Goal: Task Accomplishment & Management: Complete application form

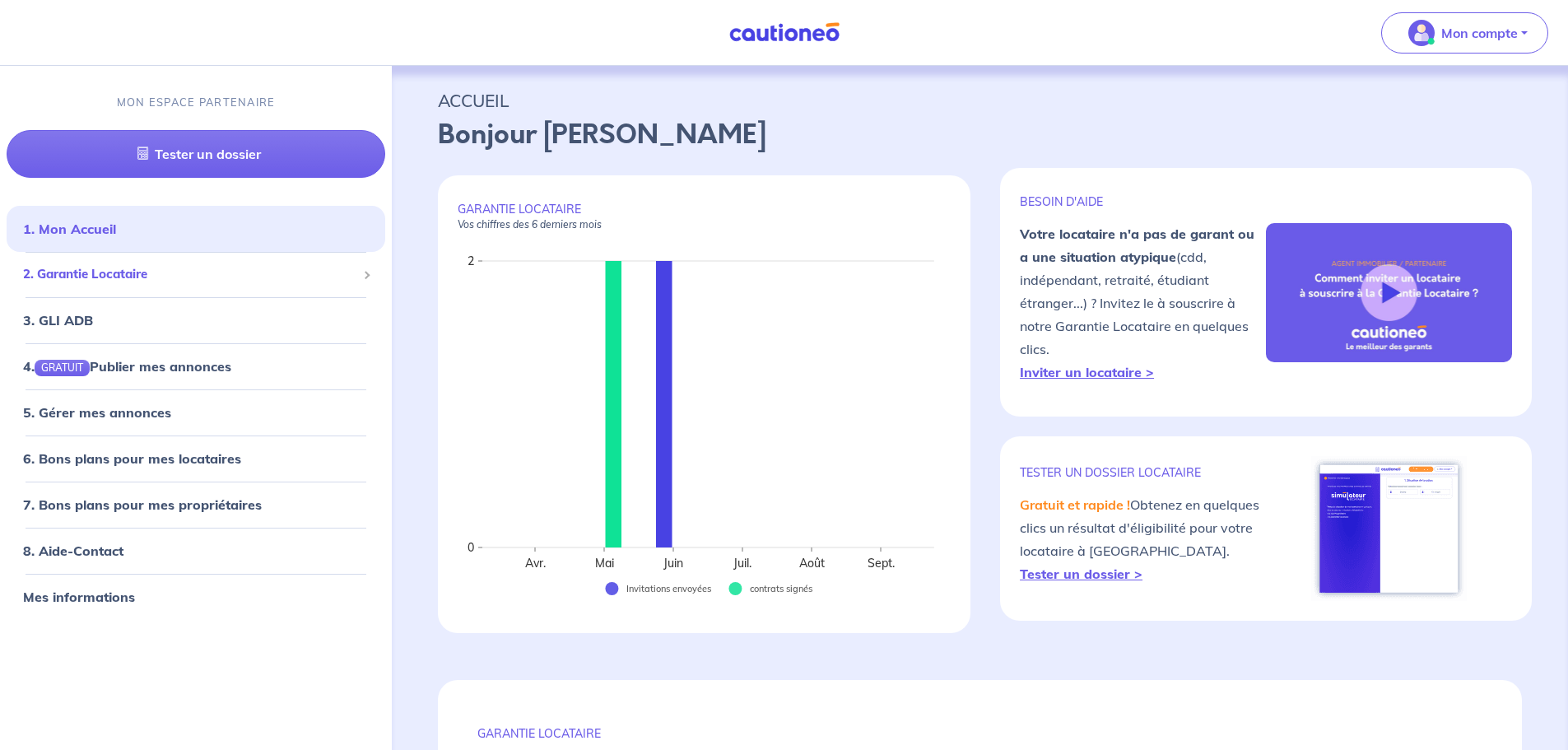
click at [368, 276] on span at bounding box center [366, 276] width 8 height 8
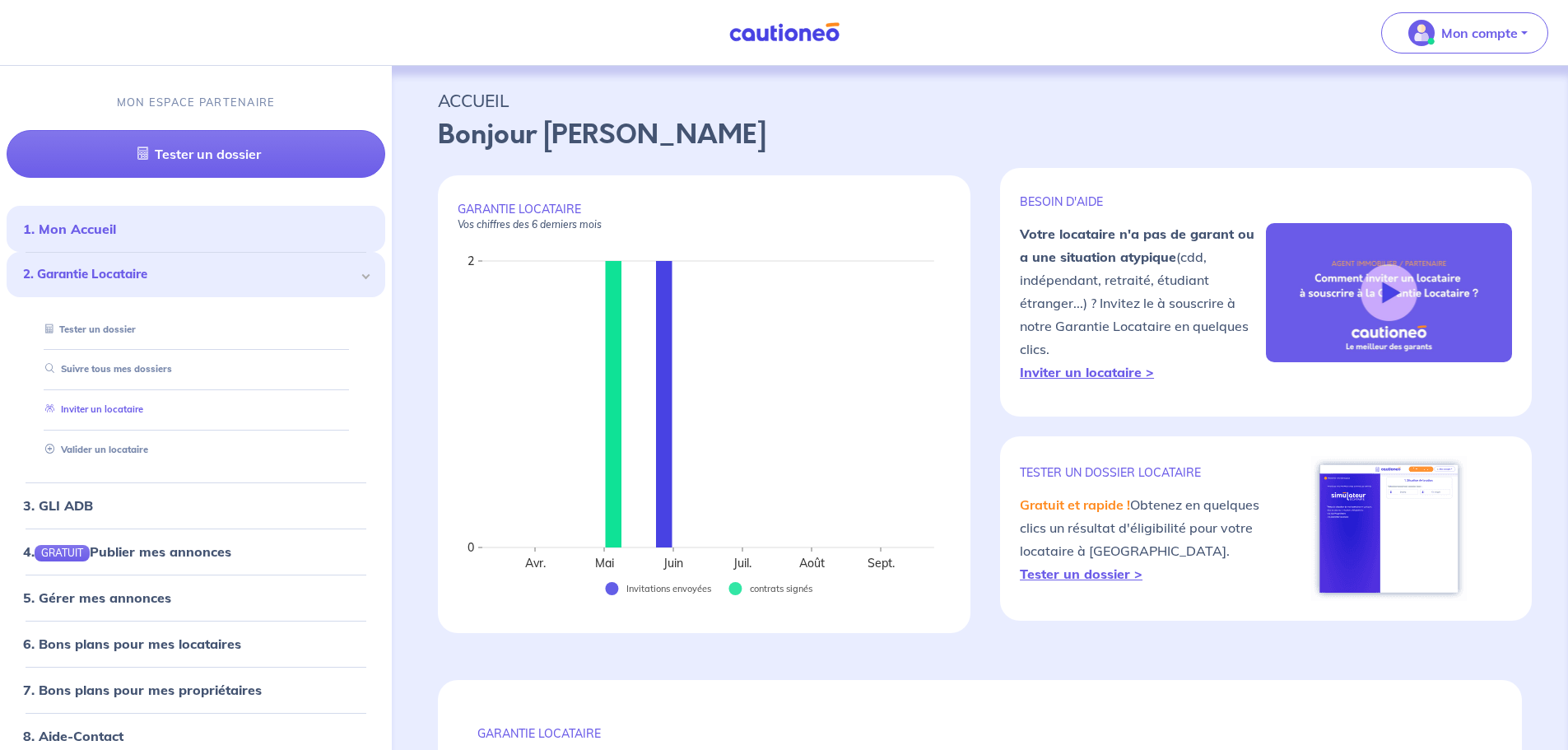
click at [143, 414] on link "Inviter un locataire" at bounding box center [91, 409] width 105 height 12
select select "FR"
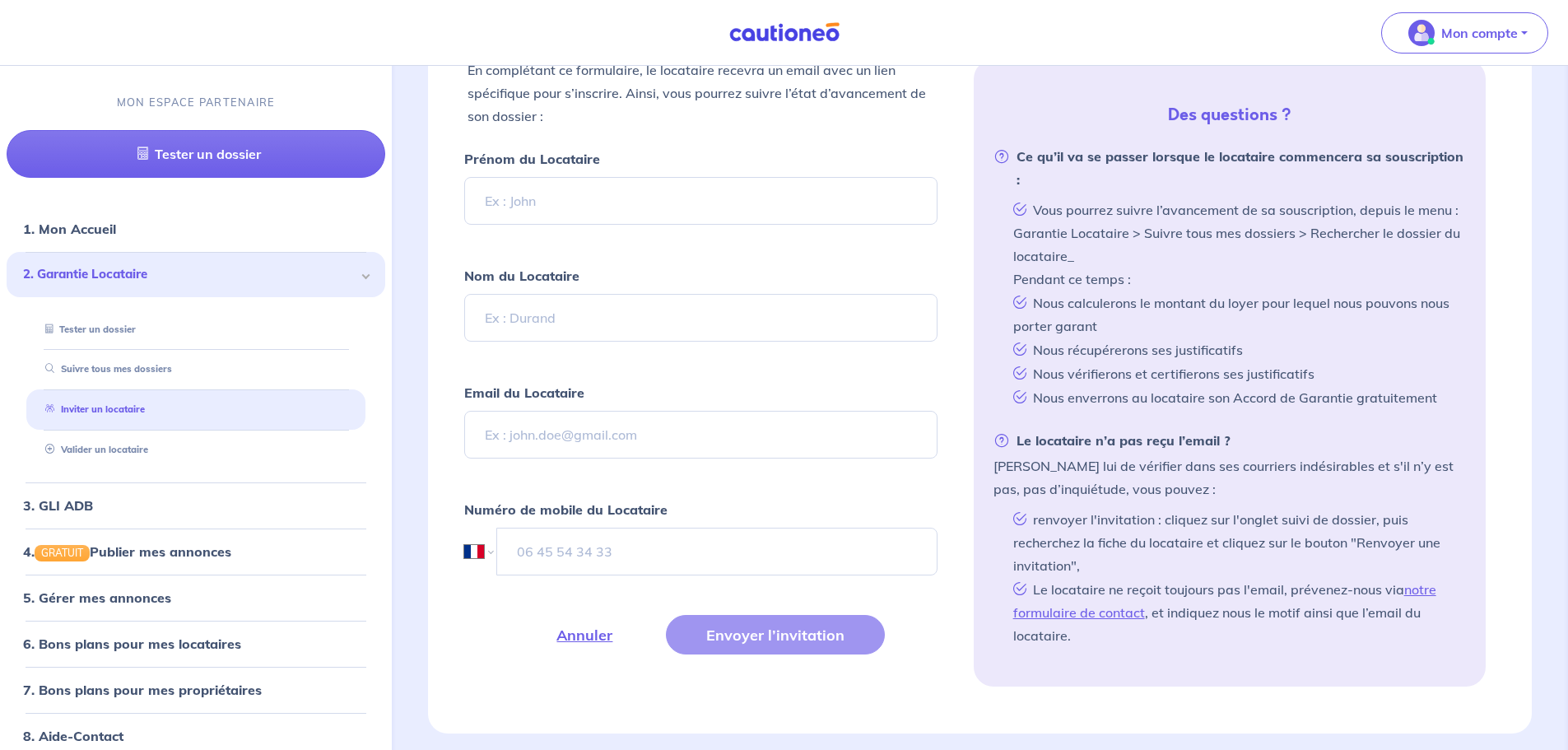
scroll to position [494, 0]
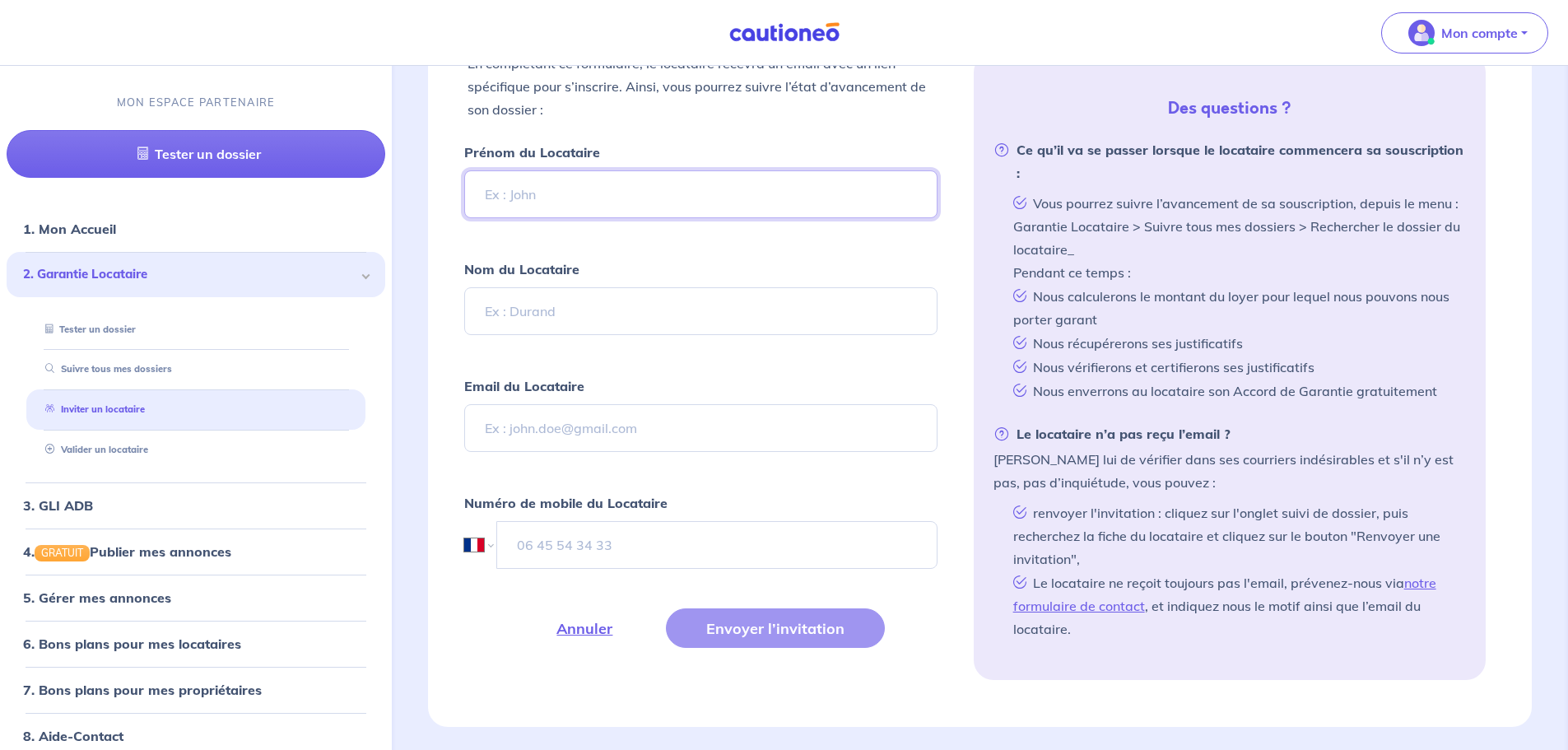
click at [506, 199] on input "Prénom du Locataire" at bounding box center [700, 194] width 473 height 47
type input "[PERSON_NAME]"
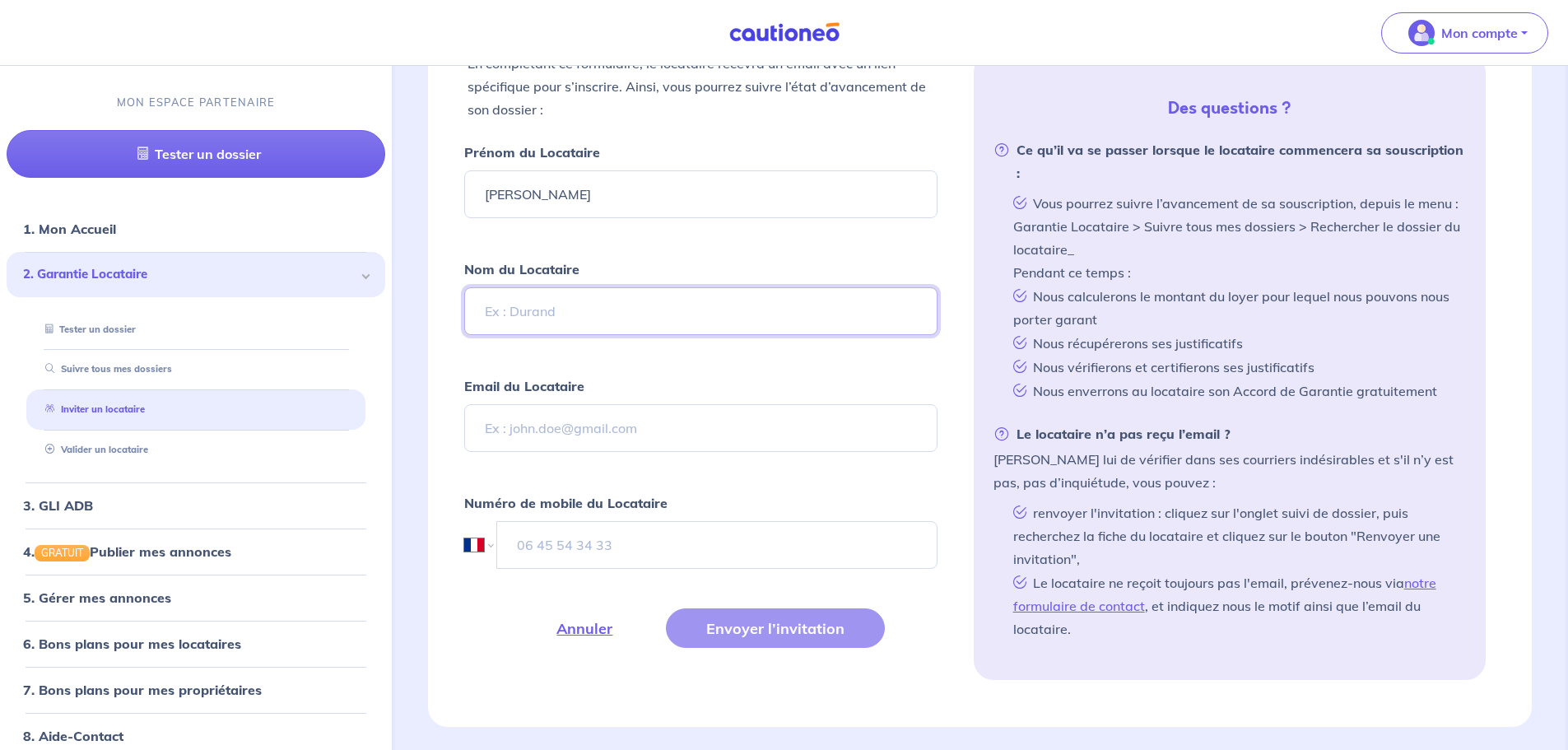
click at [535, 310] on input "Nom du Locataire" at bounding box center [700, 311] width 473 height 47
type input "[PERSON_NAME]"
click at [521, 425] on input "Email du Locataire" at bounding box center [700, 428] width 473 height 47
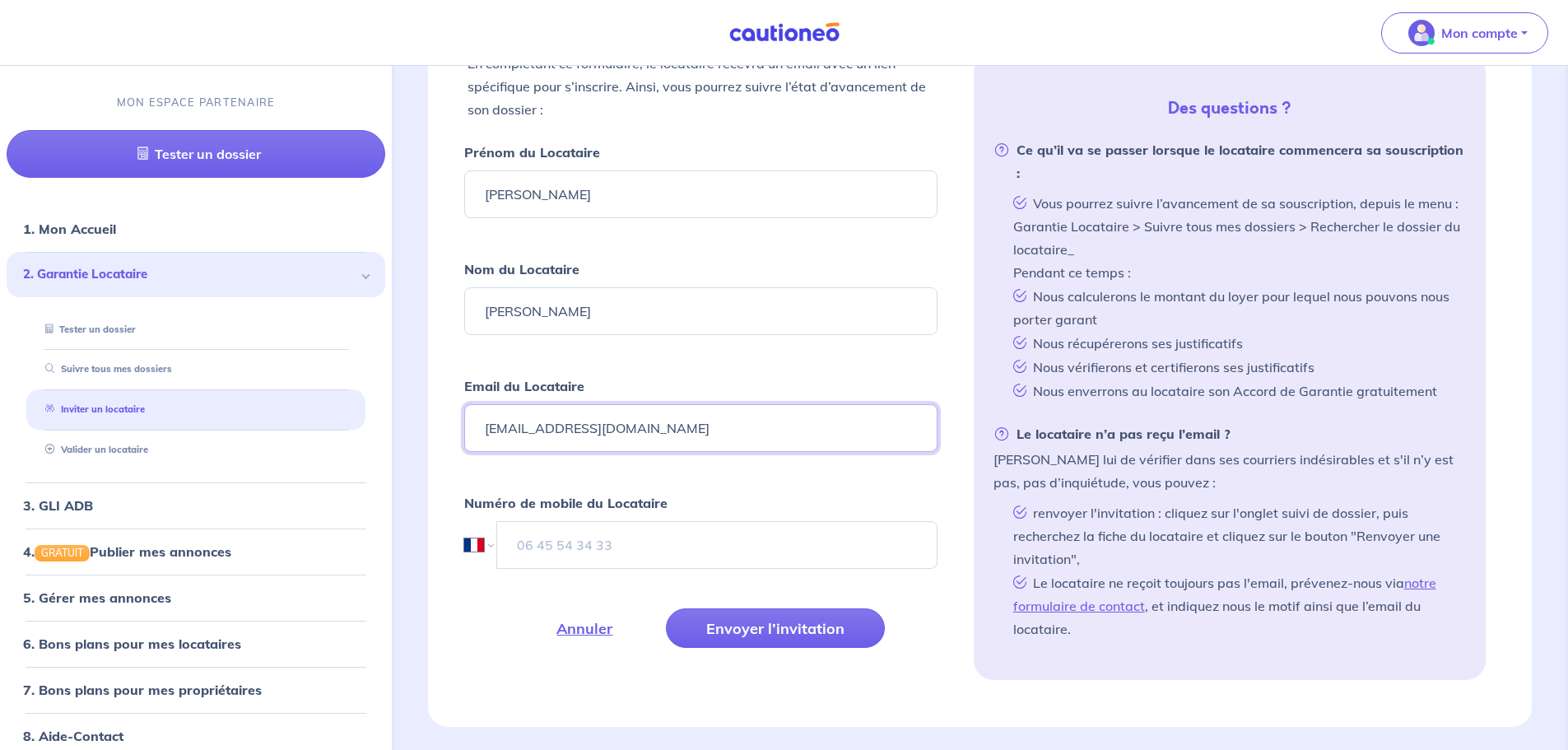
type input "[EMAIL_ADDRESS][DOMAIN_NAME]"
click at [519, 542] on input "tel" at bounding box center [717, 544] width 440 height 47
type input "768220121"
click at [778, 626] on button "Envoyer l’invitation" at bounding box center [776, 628] width 219 height 40
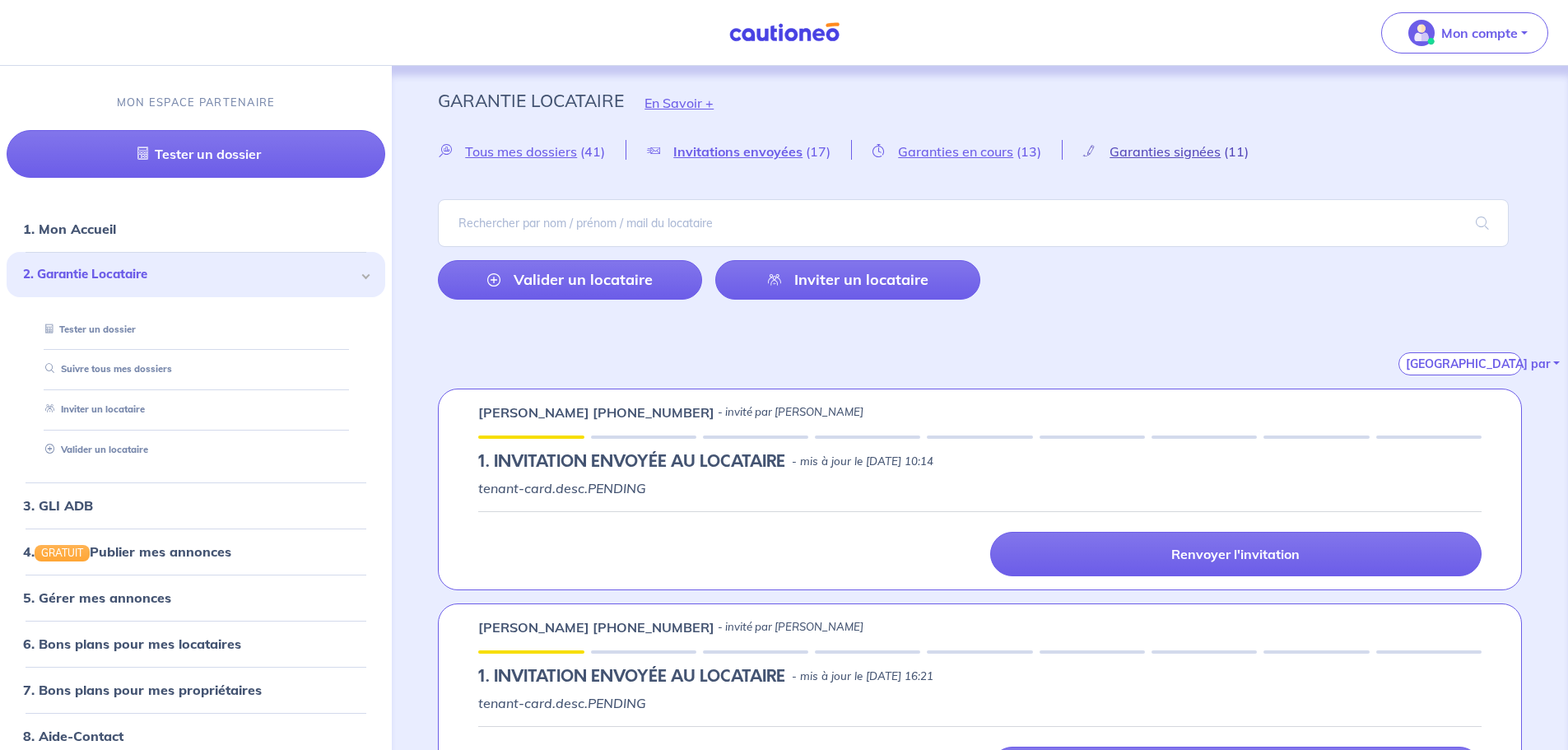
click at [1141, 152] on span "Garanties signées" at bounding box center [1165, 151] width 111 height 17
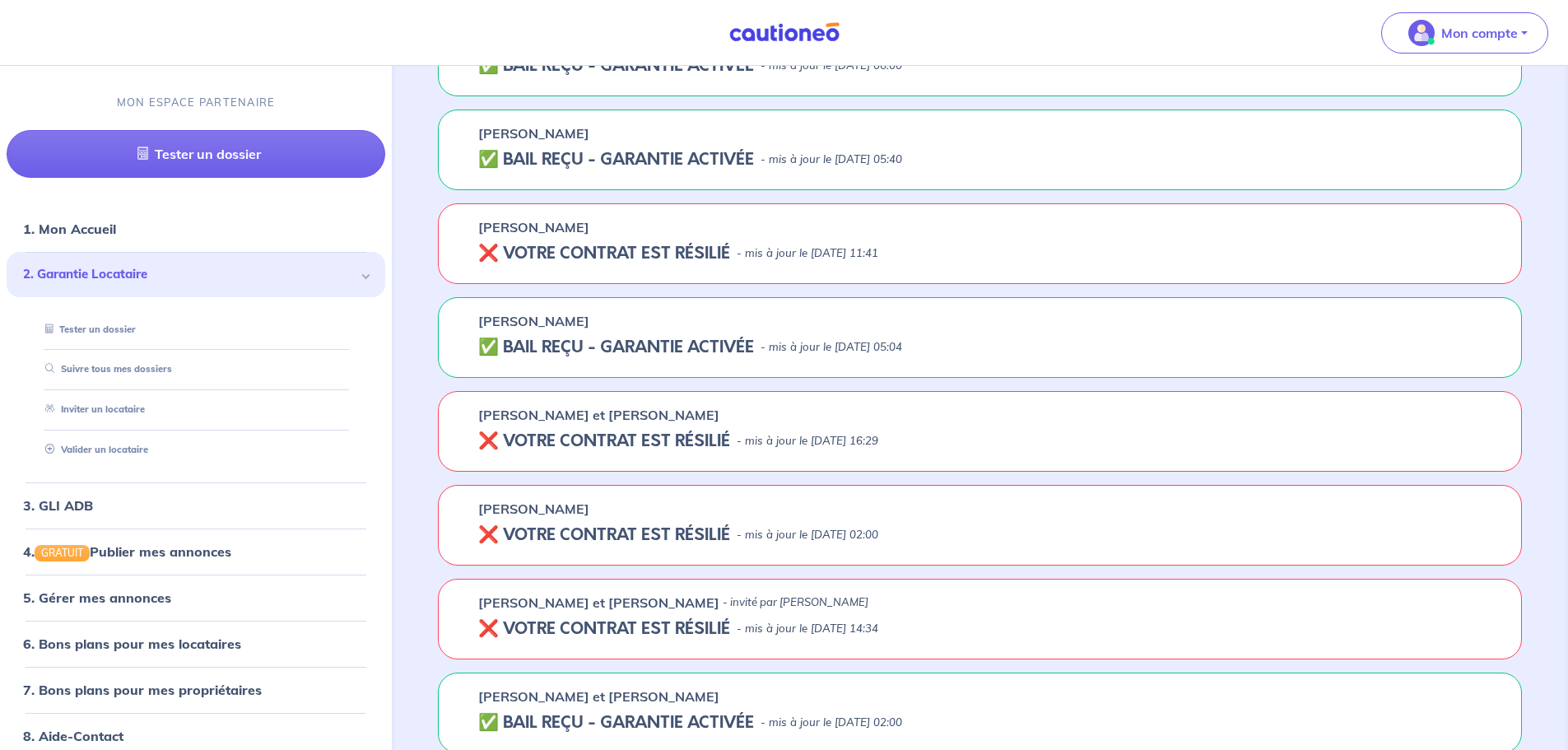
scroll to position [659, 0]
